Goal: Information Seeking & Learning: Stay updated

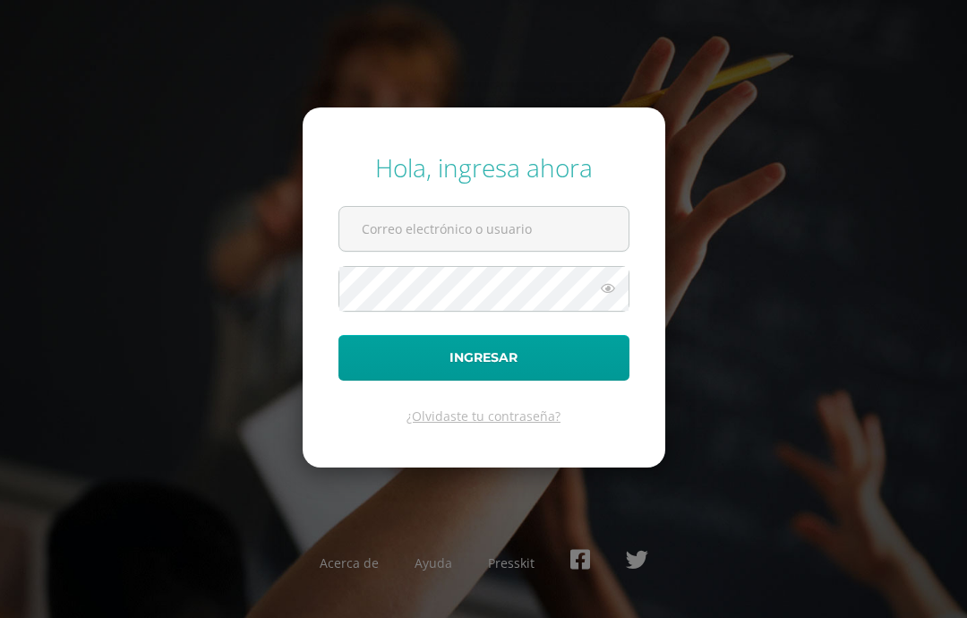
type input "20190276"
click at [374, 380] on button "Ingresar" at bounding box center [483, 358] width 291 height 46
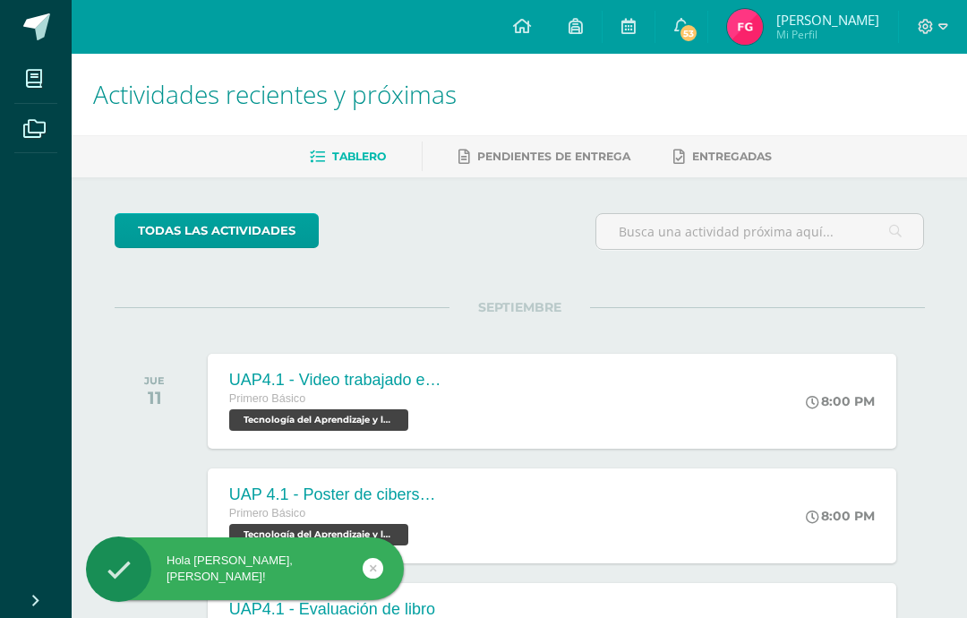
click at [693, 42] on span "53" at bounding box center [689, 33] width 20 height 20
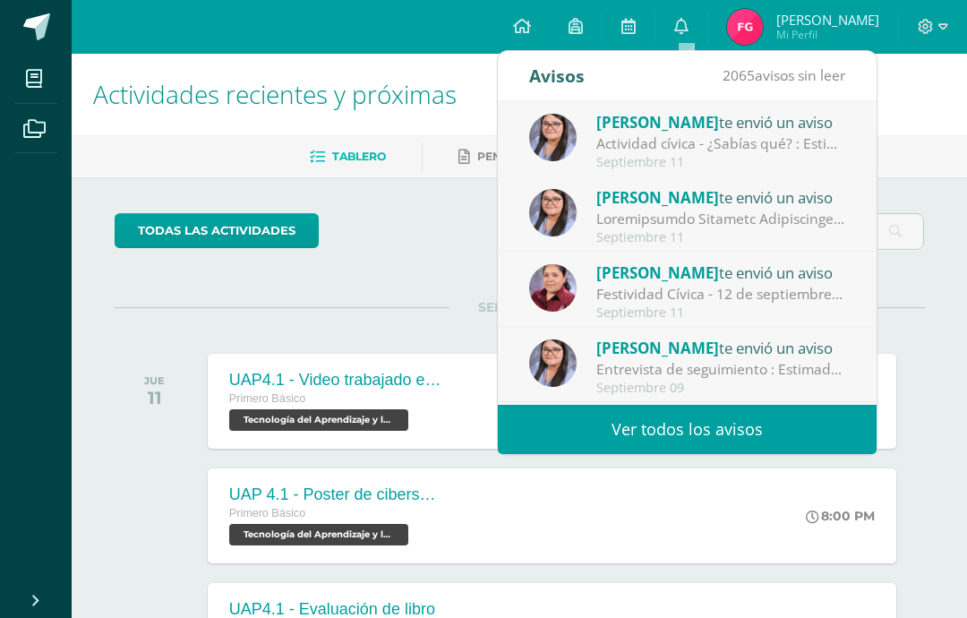
click at [802, 277] on div "Priscila Aguilar te envió un aviso" at bounding box center [720, 271] width 249 height 23
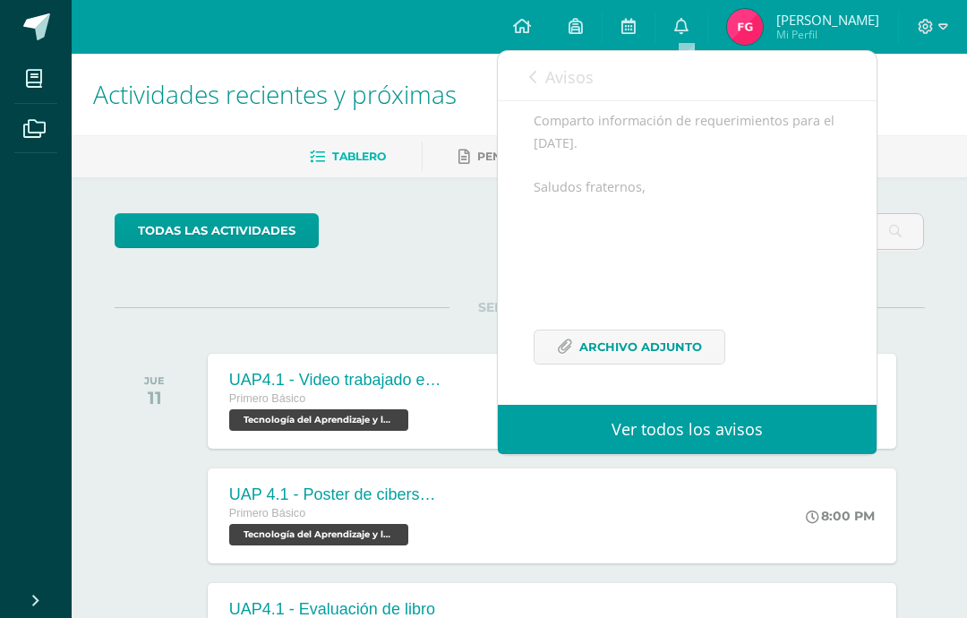
scroll to position [232, 0]
click at [695, 338] on span "Archivo Adjunto" at bounding box center [640, 346] width 123 height 33
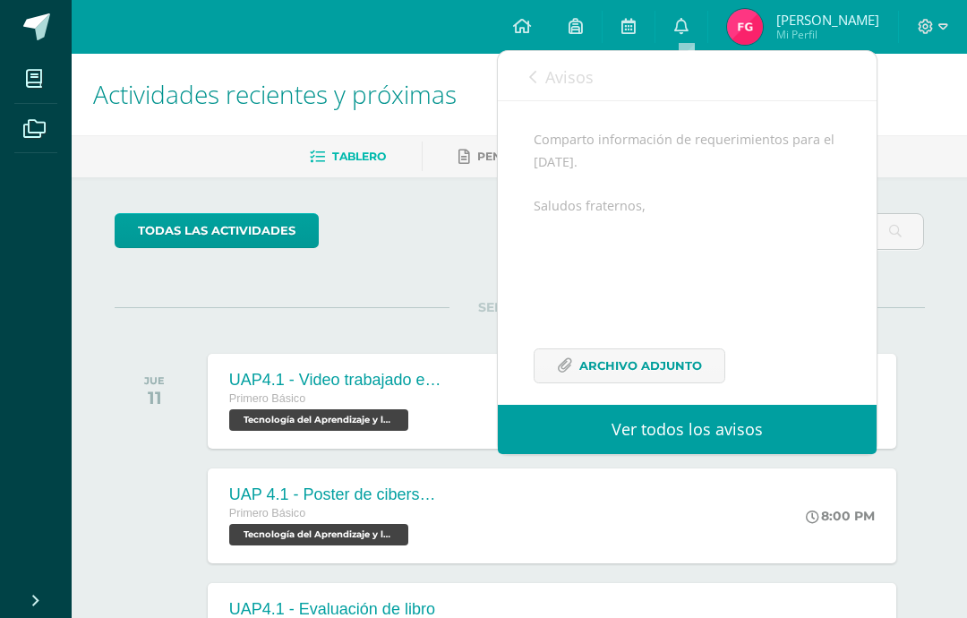
scroll to position [163, 0]
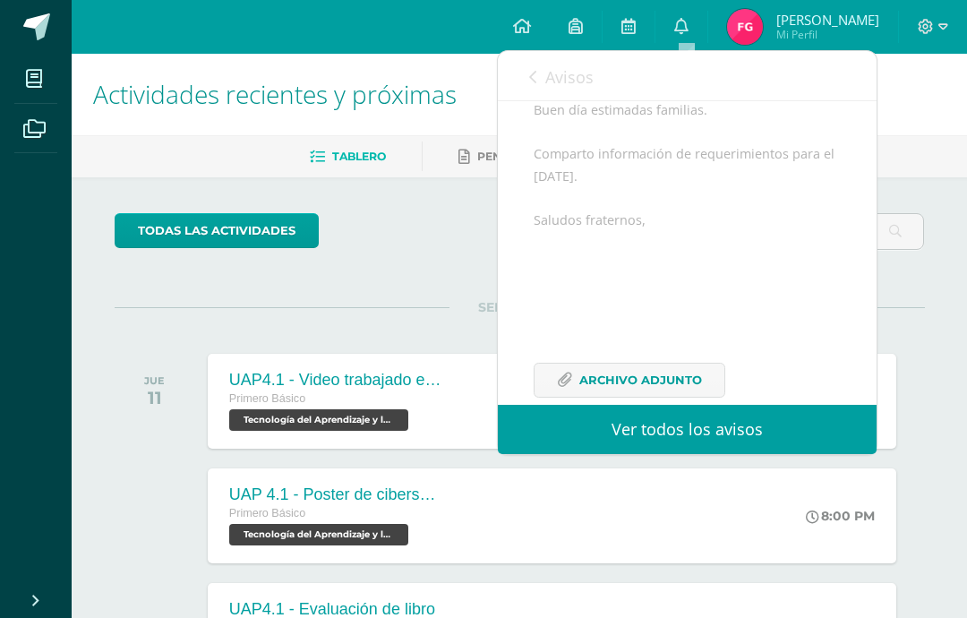
click at [555, 74] on span "Avisos" at bounding box center [569, 76] width 48 height 21
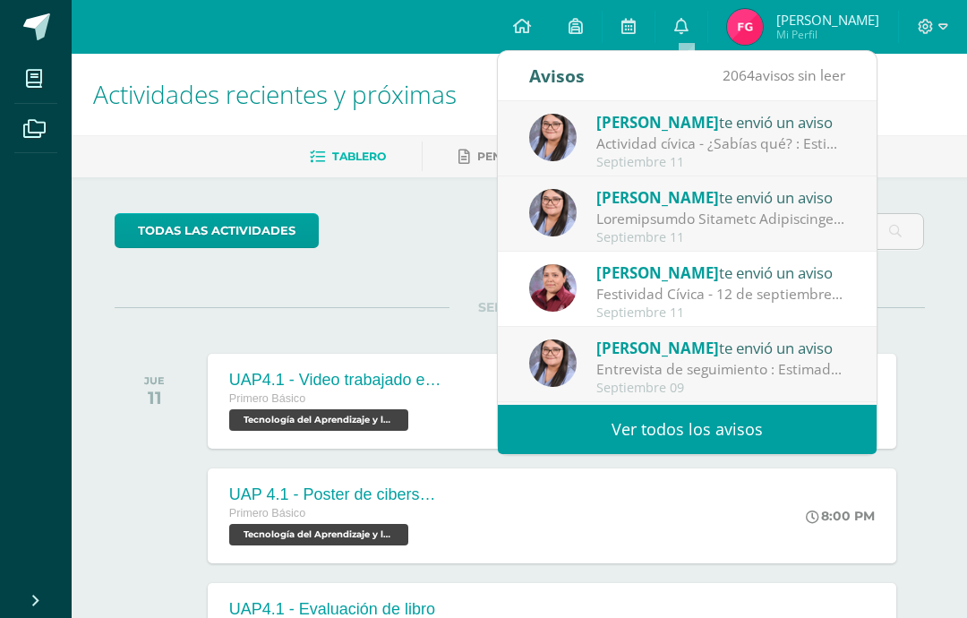
click at [761, 206] on div "Alejandra Ramírez te envió un aviso" at bounding box center [720, 196] width 249 height 23
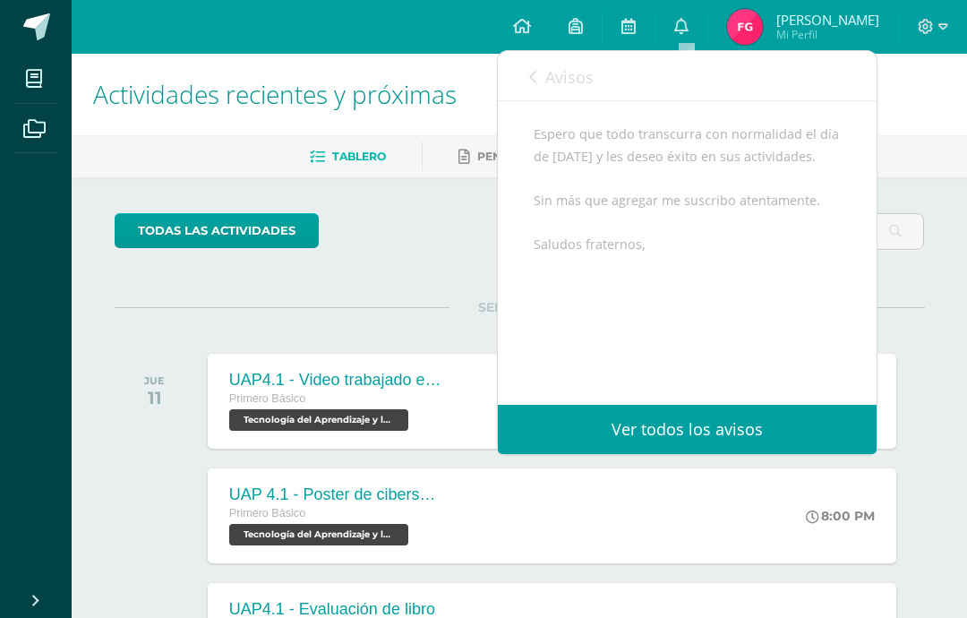
scroll to position [964, 0]
click at [567, 76] on span "Avisos" at bounding box center [569, 76] width 48 height 21
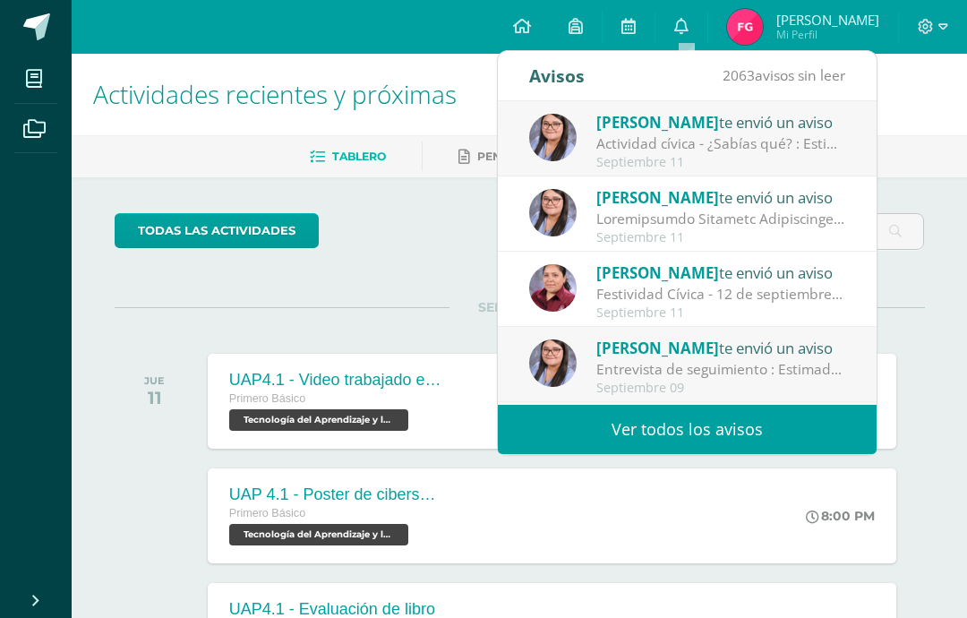
scroll to position [0, 0]
click at [807, 156] on div "Septiembre 11" at bounding box center [720, 162] width 249 height 15
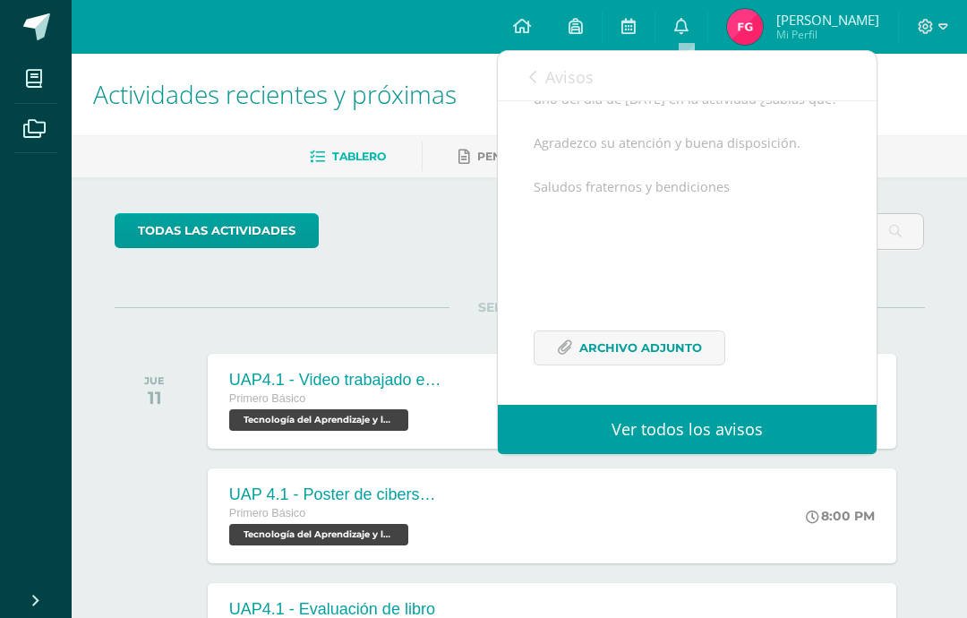
scroll to position [312, 0]
click at [577, 82] on span "Avisos" at bounding box center [569, 76] width 48 height 21
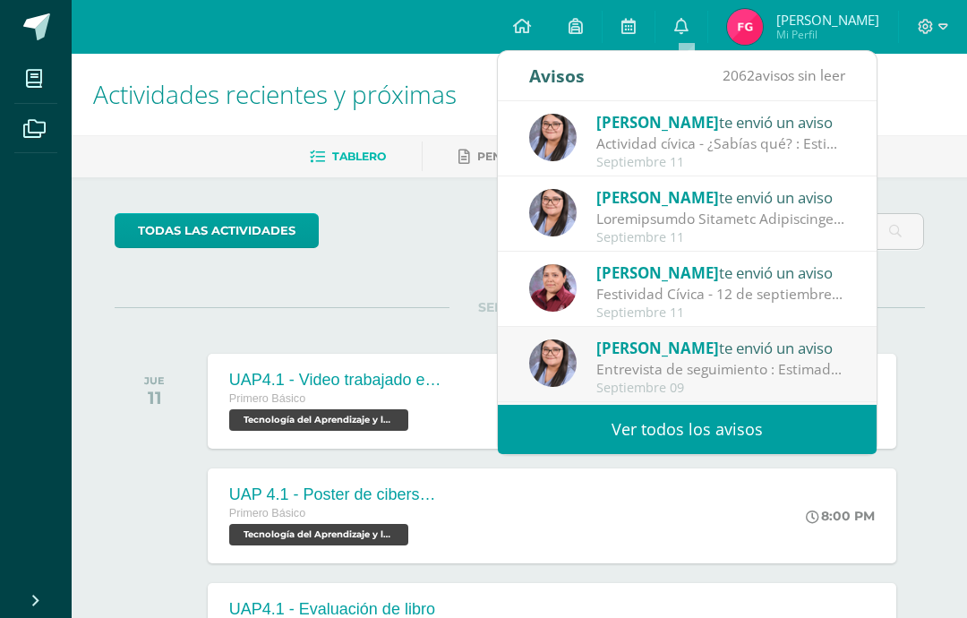
click at [790, 214] on div at bounding box center [720, 219] width 249 height 21
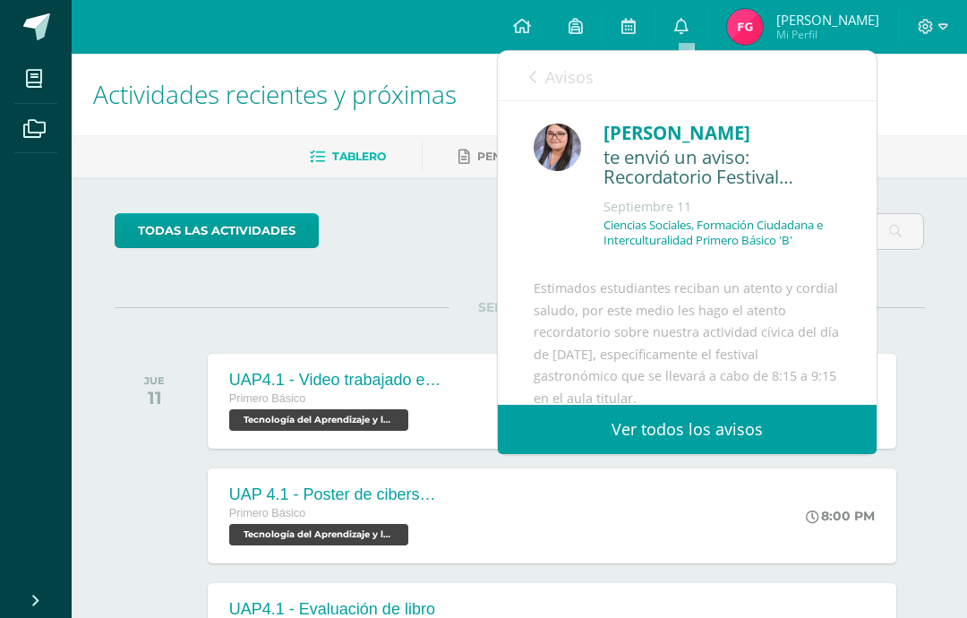
scroll to position [0, 0]
click at [587, 93] on link "Avisos" at bounding box center [561, 76] width 64 height 51
